Goal: Check status: Check status

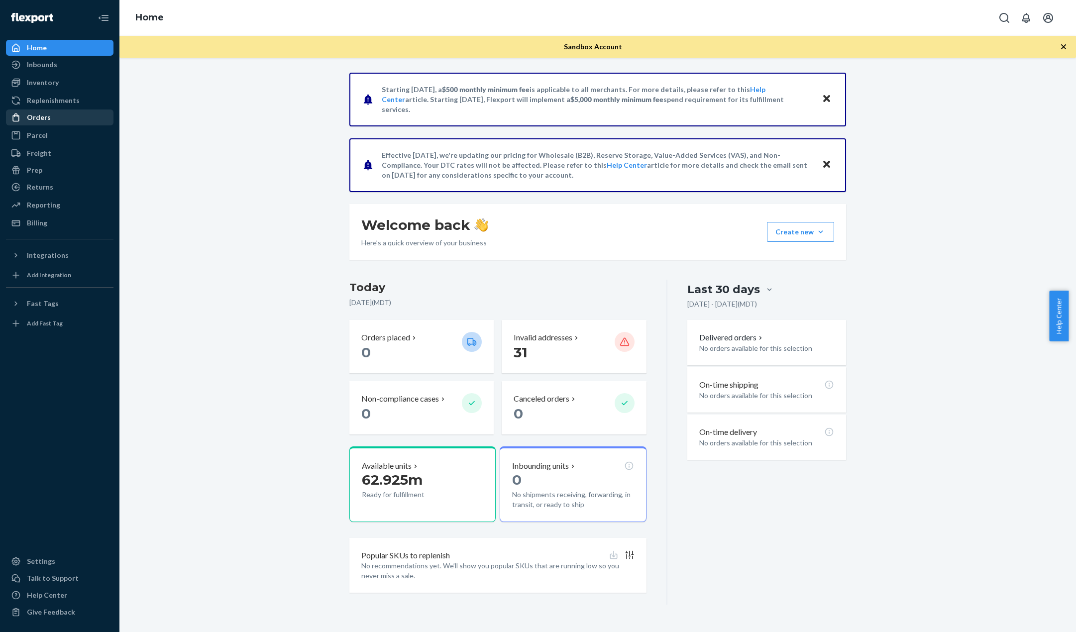
click at [54, 117] on div "Orders" at bounding box center [60, 117] width 106 height 14
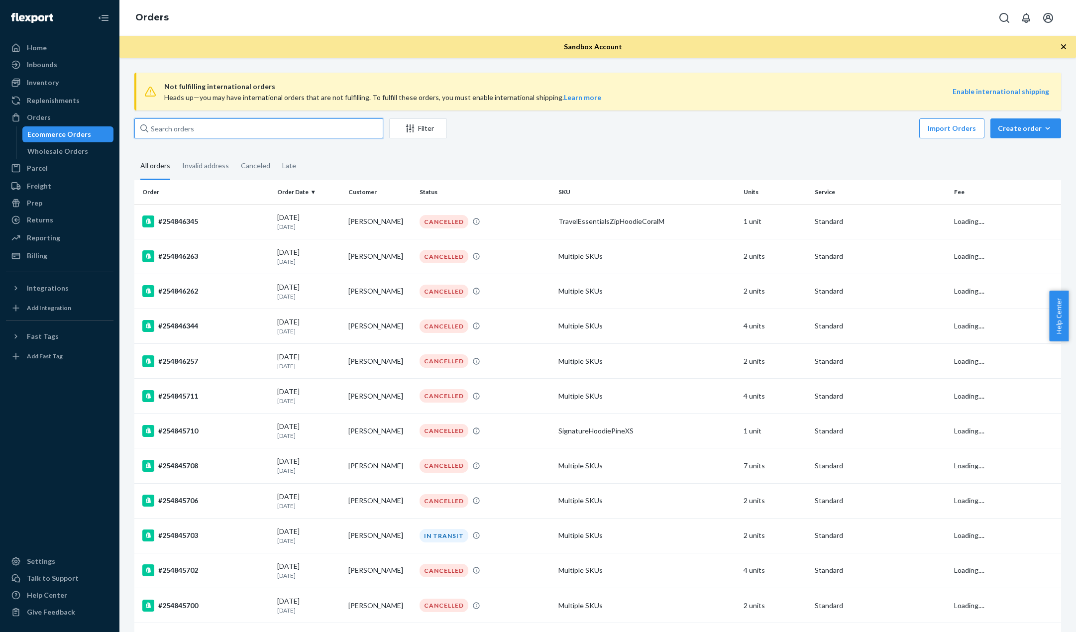
click at [186, 134] on input "text" at bounding box center [258, 128] width 249 height 20
paste input "4846259"
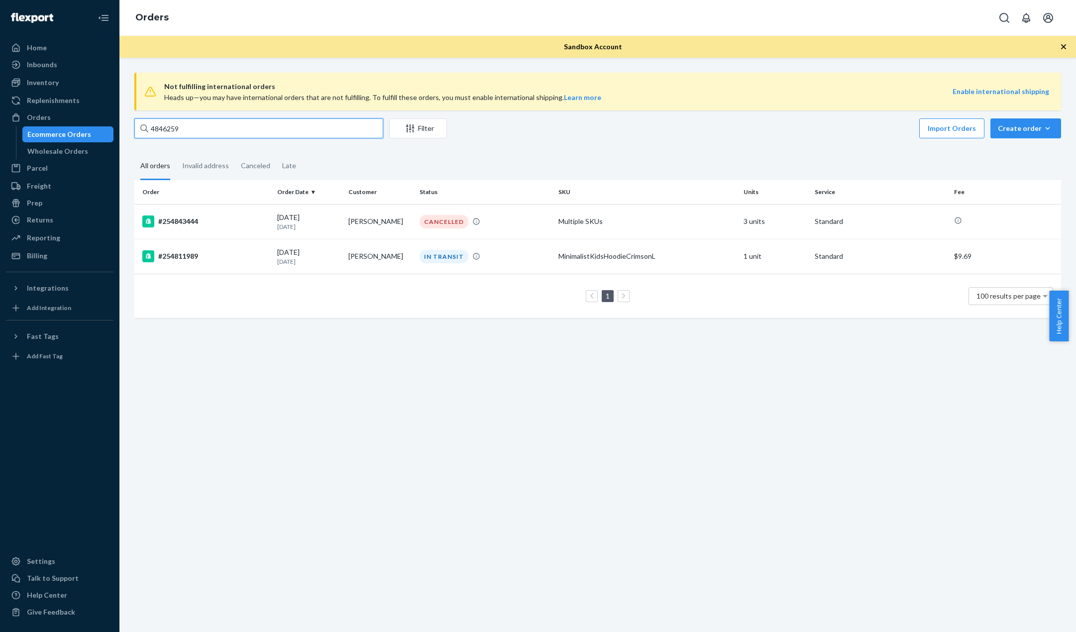
click at [201, 126] on input "4846259" at bounding box center [258, 128] width 249 height 20
click at [209, 132] on input "4846259" at bounding box center [258, 128] width 249 height 20
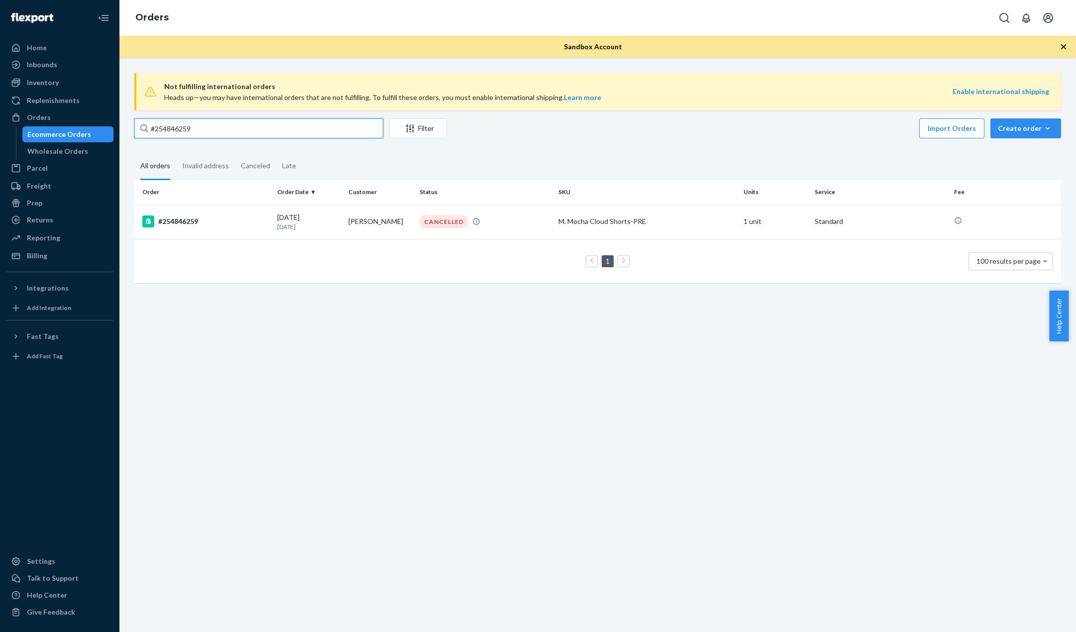
type input "#254846259"
click at [176, 218] on div "#254846259" at bounding box center [205, 222] width 127 height 12
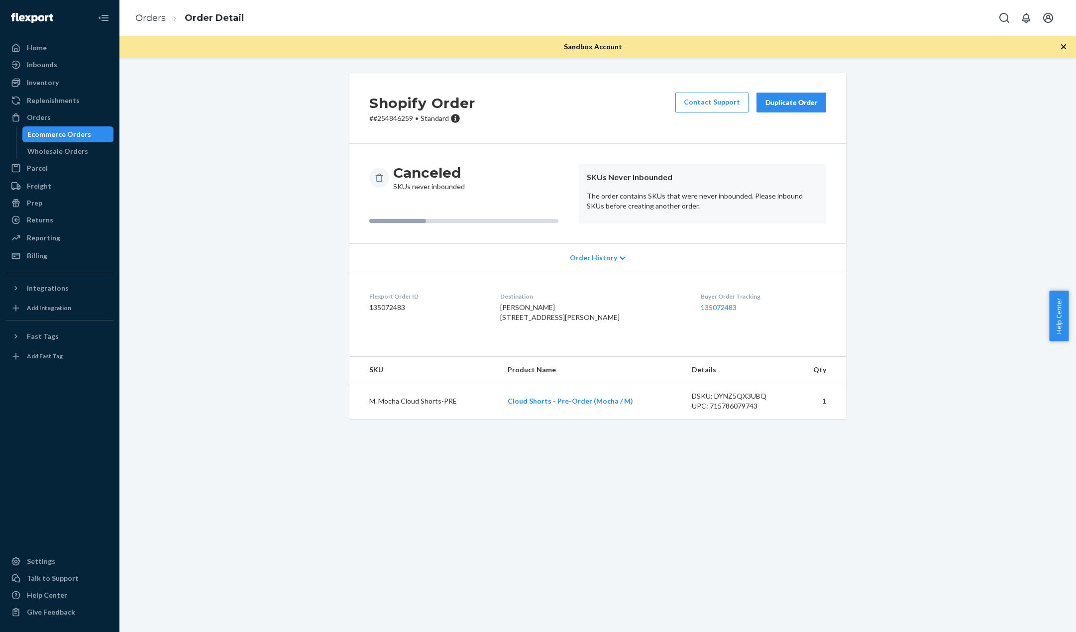
drag, startPoint x: 67, startPoint y: 135, endPoint x: 75, endPoint y: 133, distance: 8.7
click at [67, 135] on div "Ecommerce Orders" at bounding box center [59, 134] width 64 height 10
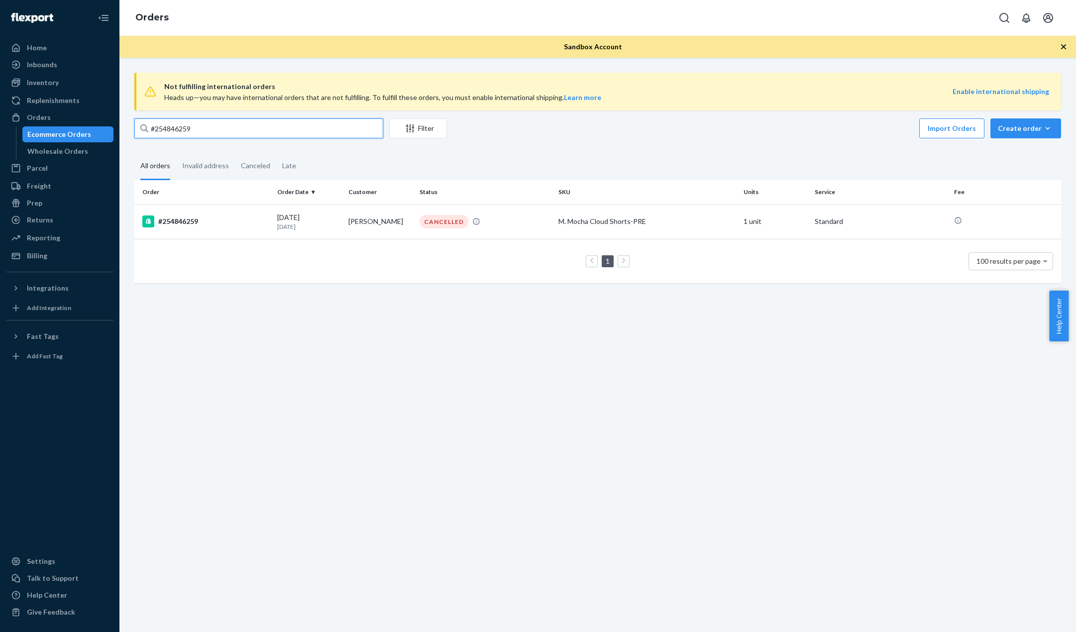
drag, startPoint x: 203, startPoint y: 134, endPoint x: 164, endPoint y: 143, distance: 40.0
click at [164, 143] on div "Not fulfilling international orders Heads up—you may have international orders …" at bounding box center [598, 183] width 942 height 220
paste input "008"
type input "#254846008"
click at [179, 220] on div "#254846008" at bounding box center [205, 222] width 127 height 12
